Goal: Task Accomplishment & Management: Manage account settings

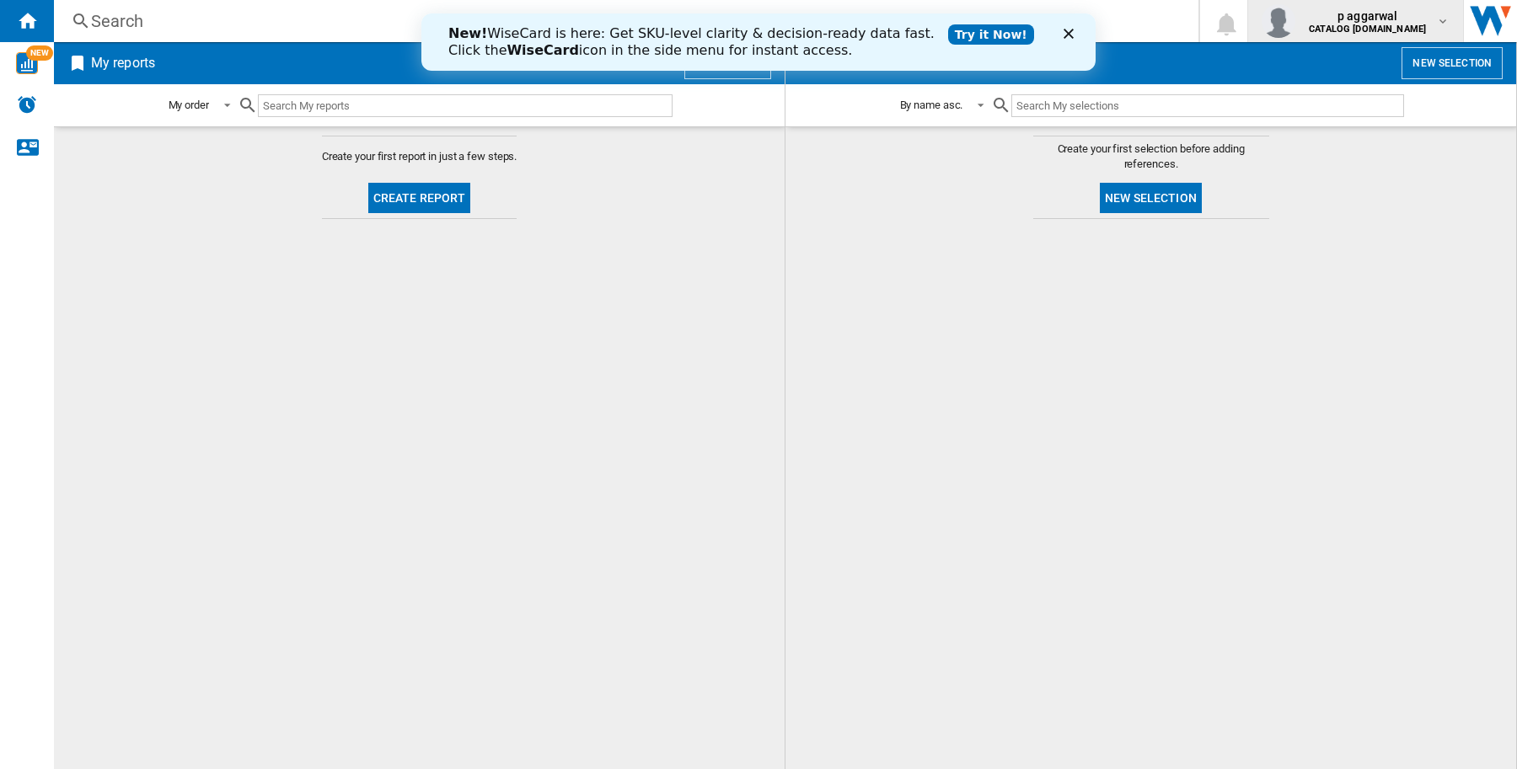
click at [1442, 26] on md-icon "button" at bounding box center [1442, 20] width 13 height 13
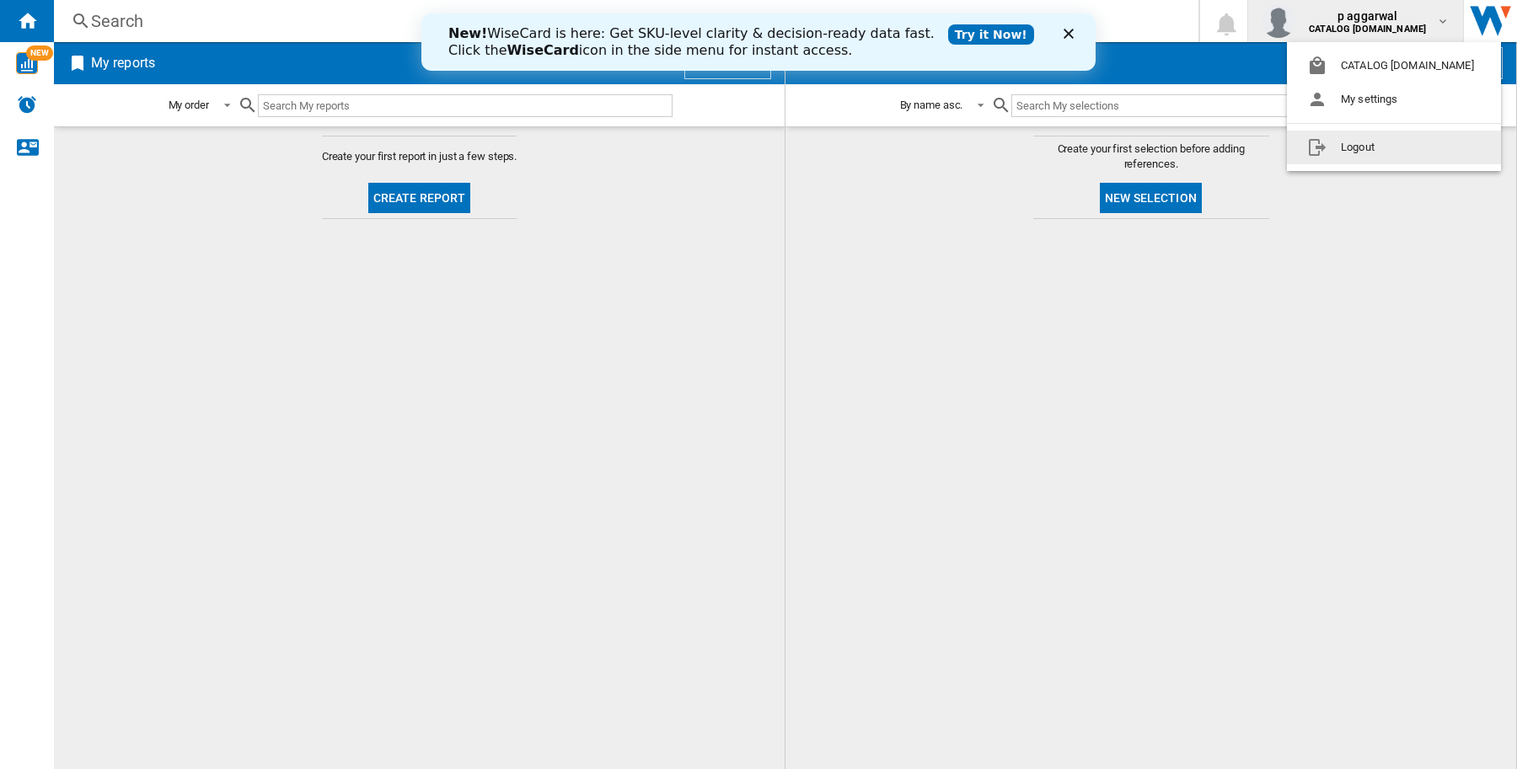
click at [1376, 148] on button "Logout" at bounding box center [1394, 148] width 214 height 34
